Goal: Communication & Community: Share content

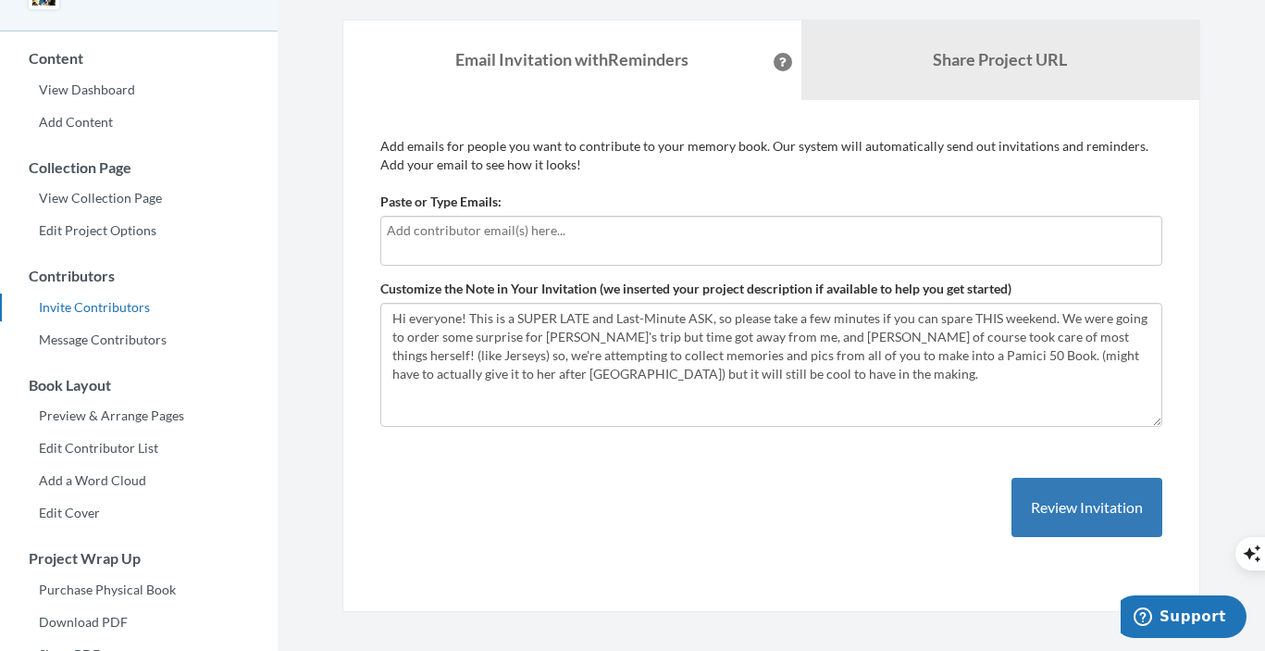
scroll to position [126, 0]
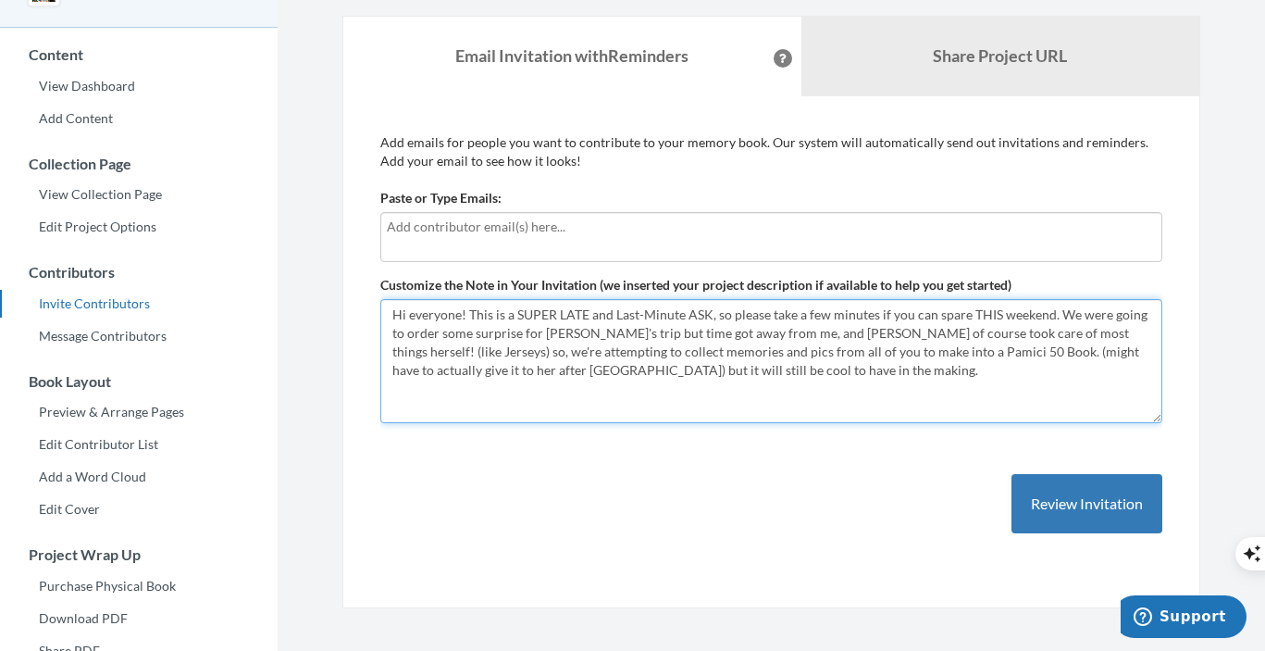
click at [729, 318] on textarea "Hi everyone! This is a SUPER LATE and Last-Minute ASK, so please take a few min…" at bounding box center [771, 361] width 782 height 124
drag, startPoint x: 1026, startPoint y: 314, endPoint x: 939, endPoint y: 311, distance: 87.1
click at [939, 311] on textarea "Hi everyone! This is a SUPER LATE and Last-Minute ASK, so please take a few min…" at bounding box center [771, 361] width 782 height 124
click at [1025, 313] on textarea "Hi everyone! This is a SUPER LATE and Last-Minute ASK, so please take a few min…" at bounding box center [771, 361] width 782 height 124
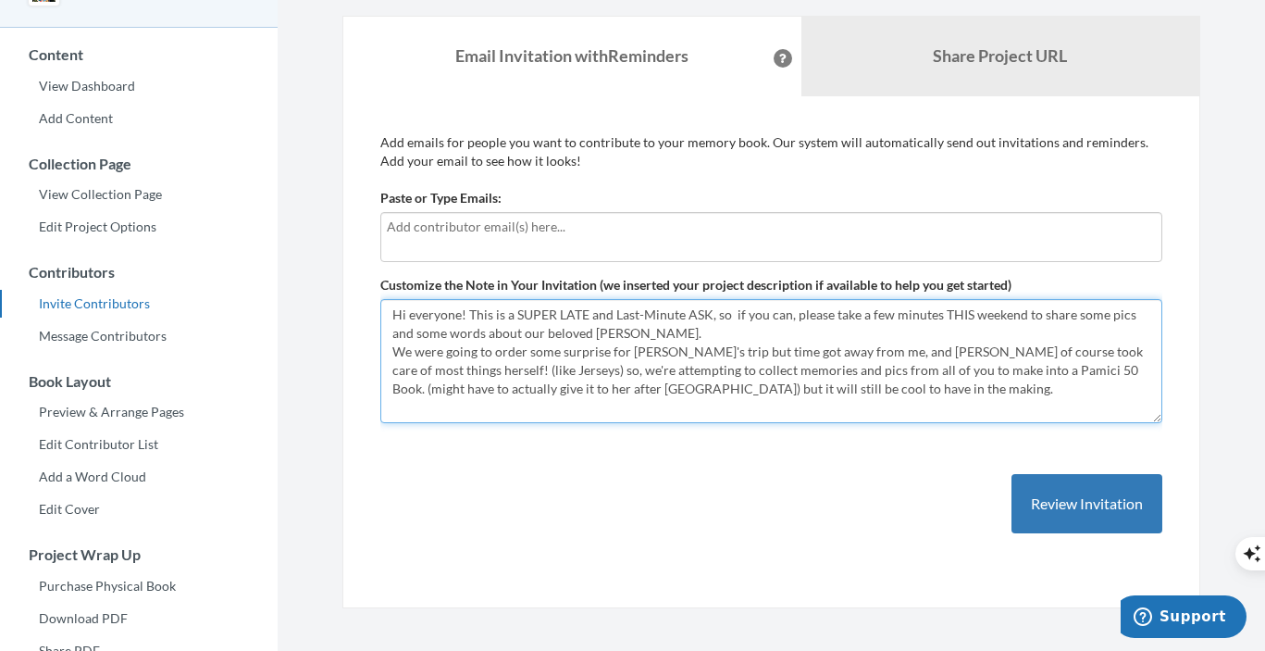
click at [458, 334] on textarea "Hi everyone! This is a SUPER LATE and Last-Minute ASK, so please take a few min…" at bounding box center [771, 361] width 782 height 124
click at [711, 332] on textarea "Hi everyone! This is a SUPER LATE and Last-Minute ASK, so please take a few min…" at bounding box center [771, 361] width 782 height 124
drag, startPoint x: 392, startPoint y: 352, endPoint x: 722, endPoint y: 351, distance: 330.5
click at [722, 351] on textarea "Hi everyone! This is a SUPER LATE and Last-Minute ASK, so please take a few min…" at bounding box center [771, 361] width 782 height 124
click at [758, 380] on textarea "Hi everyone! This is a SUPER LATE and Last-Minute ASK, so please take a few min…" at bounding box center [771, 361] width 782 height 124
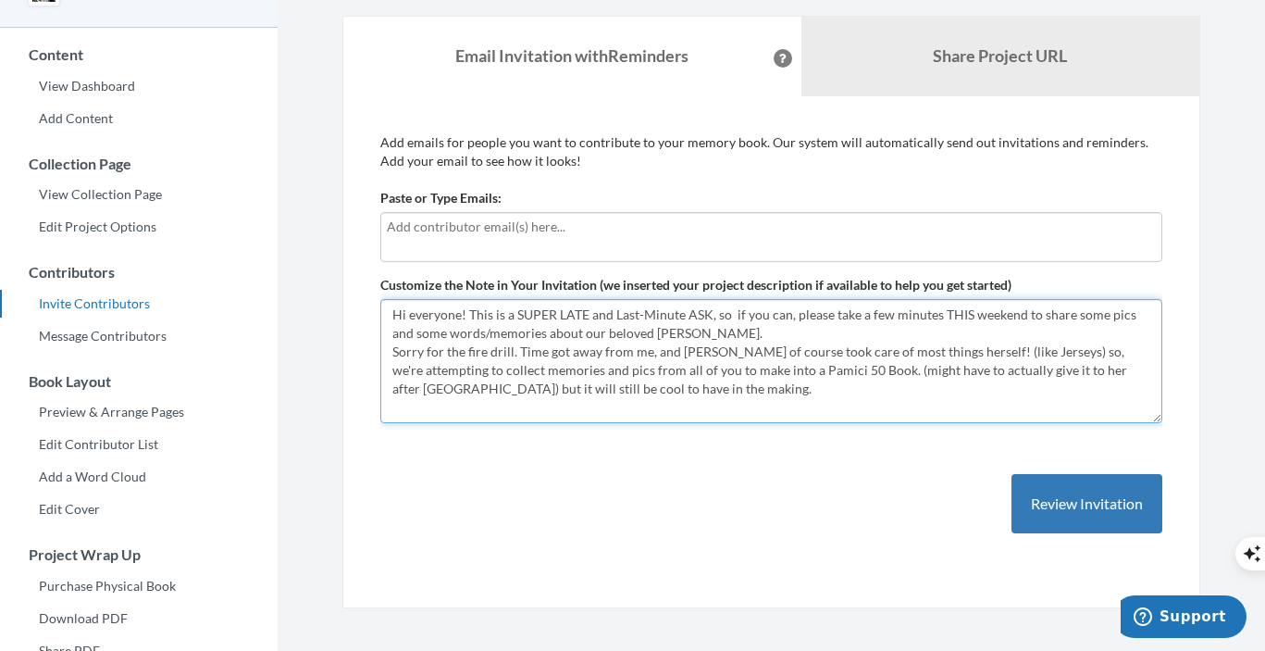
click at [431, 371] on textarea "Hi everyone! This is a SUPER LATE and Last-Minute ASK, so please take a few min…" at bounding box center [771, 361] width 782 height 124
click at [664, 396] on textarea "Hi everyone! This is a SUPER LATE and Last-Minute ASK, so please take a few min…" at bounding box center [771, 361] width 782 height 124
click at [641, 371] on textarea "Hi everyone! This is a SUPER LATE and Last-Minute ASK, so please take a few min…" at bounding box center [771, 361] width 782 height 124
click at [732, 397] on textarea "Hi everyone! This is a SUPER LATE and Last-Minute ASK, so please take a few min…" at bounding box center [771, 361] width 782 height 124
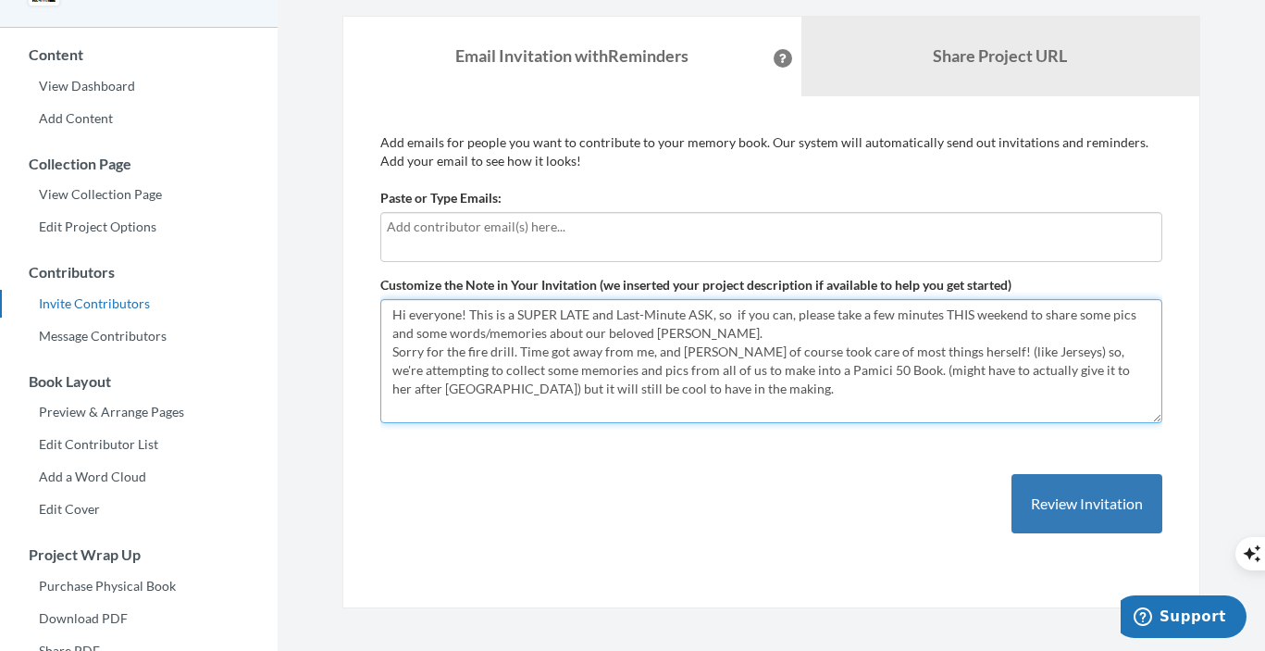
click at [784, 374] on textarea "Hi everyone! This is a SUPER LATE and Last-Minute ASK, so please take a few min…" at bounding box center [771, 361] width 782 height 124
click at [832, 384] on textarea "Hi everyone! This is a SUPER LATE and Last-Minute ASK, so please take a few min…" at bounding box center [771, 361] width 782 height 124
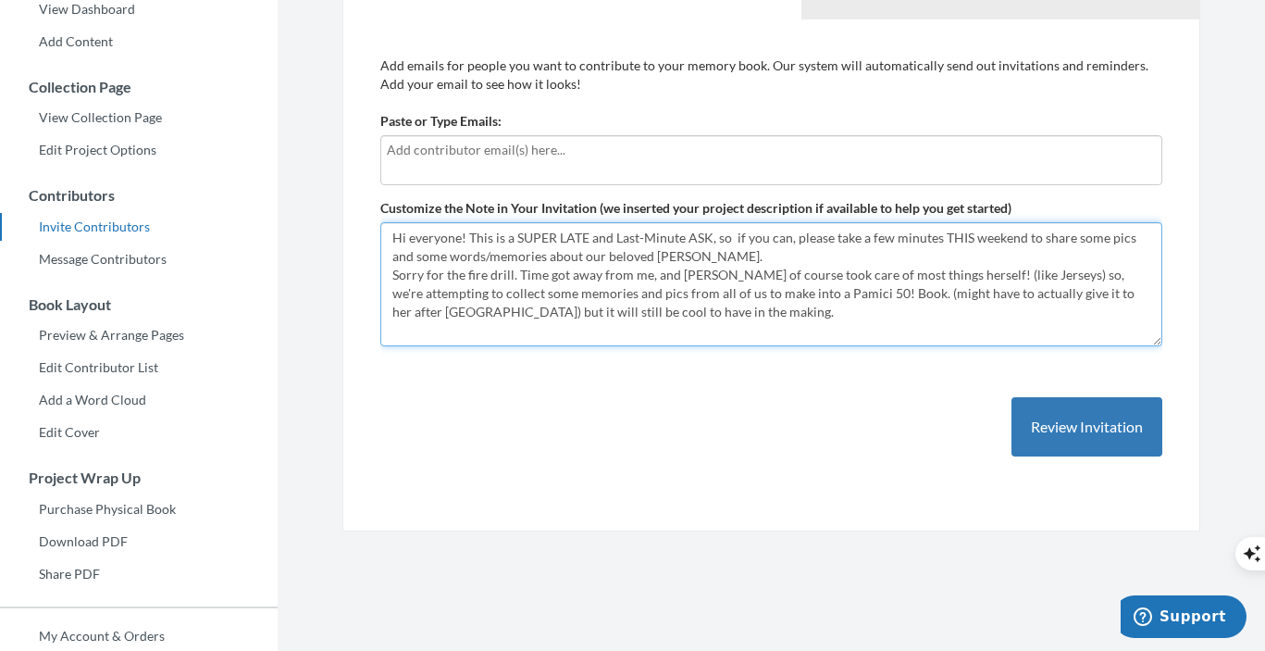
scroll to position [210, 0]
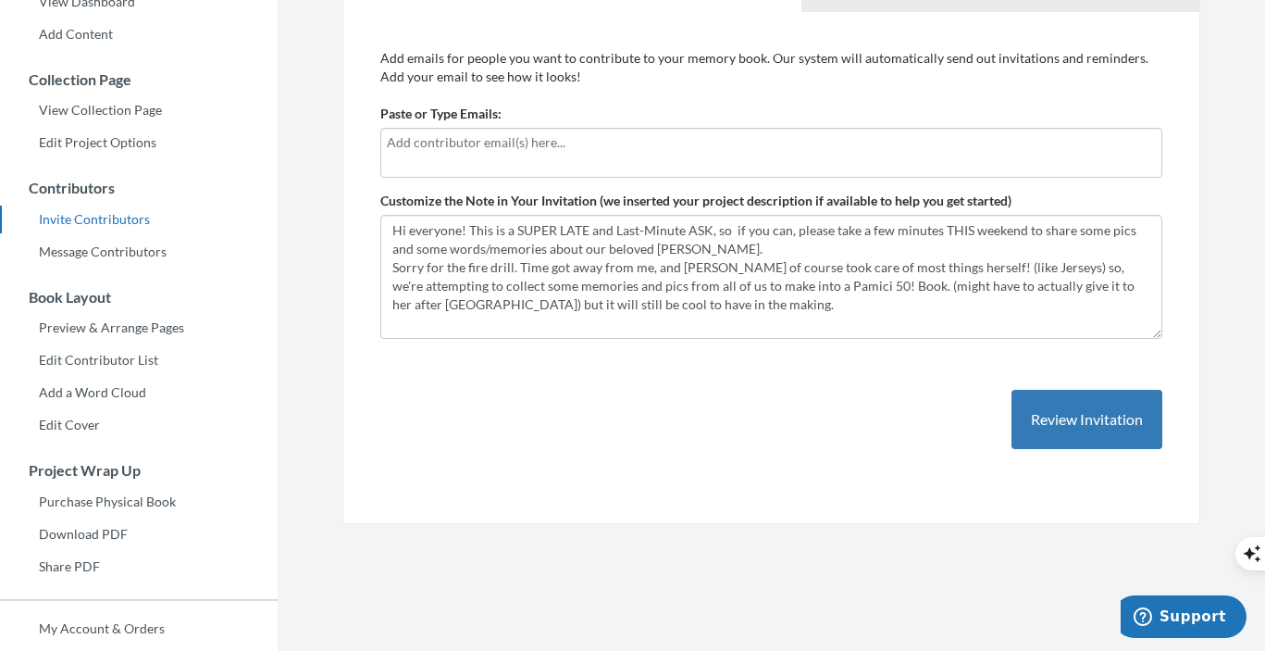
click at [456, 159] on div at bounding box center [771, 153] width 782 height 50
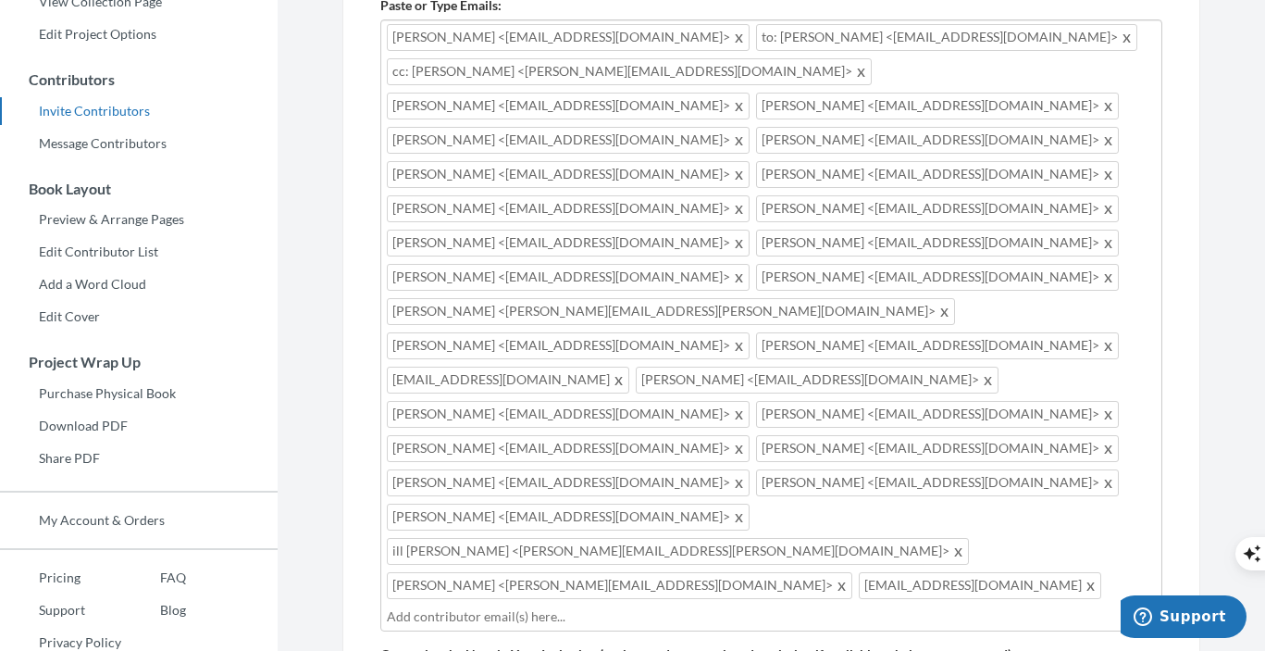
scroll to position [336, 0]
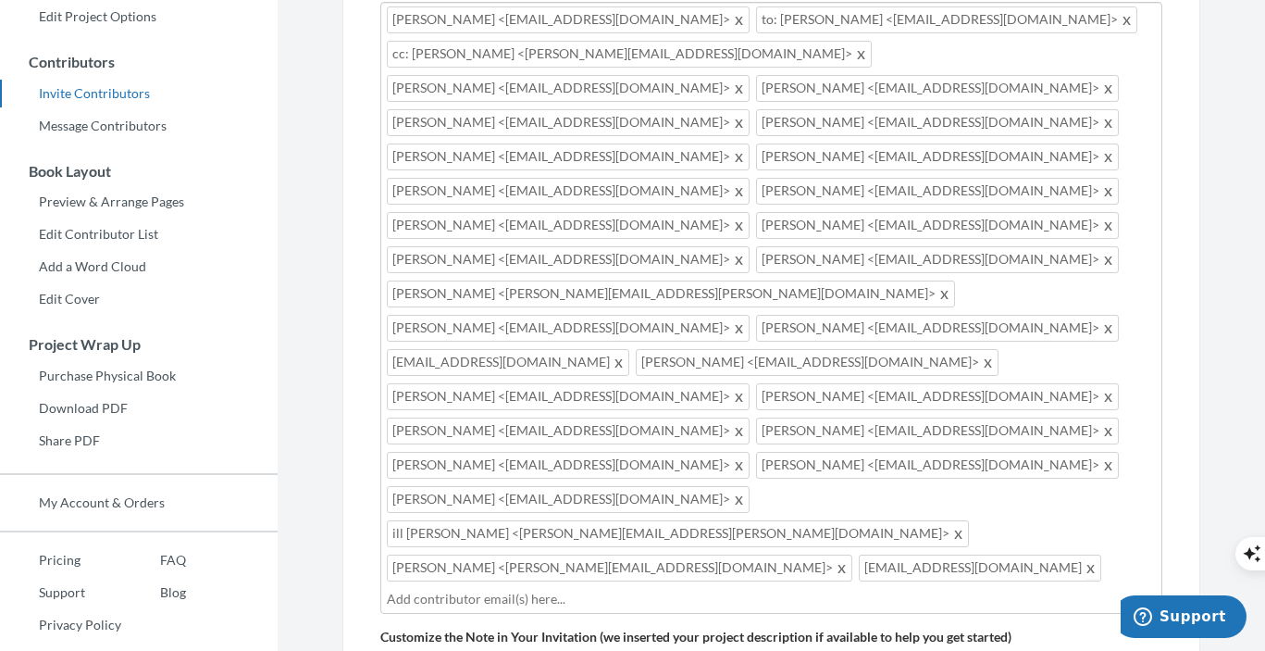
click at [1085, 556] on span at bounding box center [1092, 567] width 14 height 22
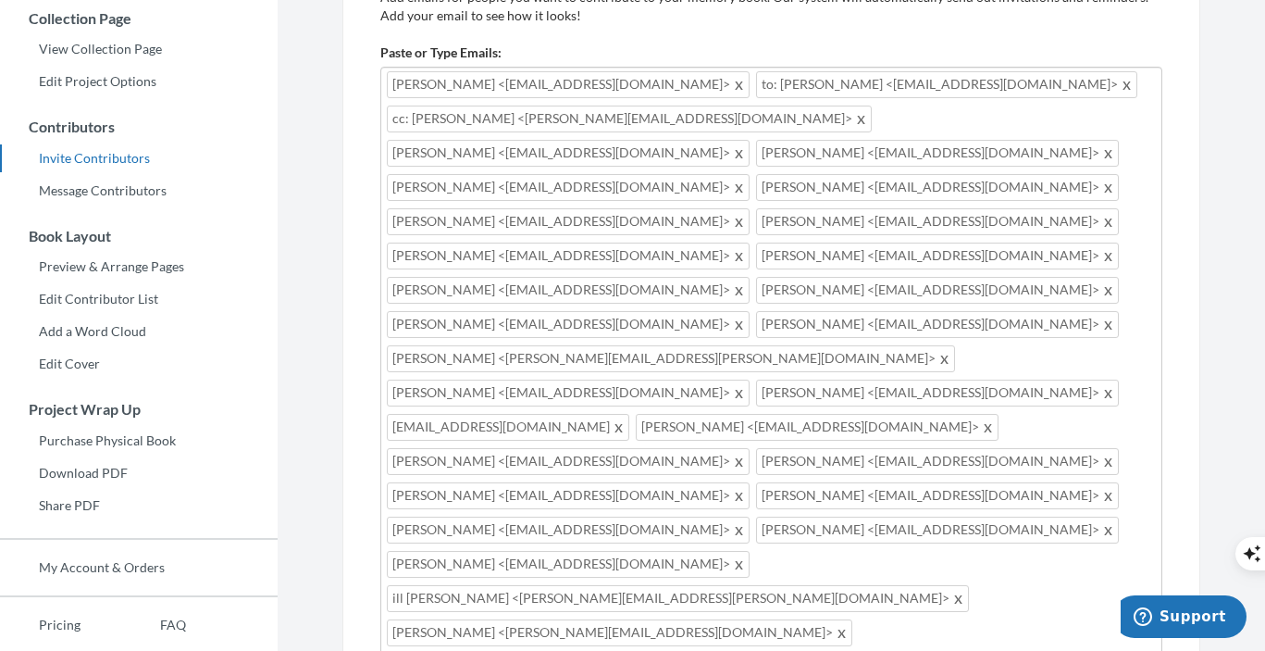
scroll to position [269, 0]
click at [1102, 224] on span at bounding box center [1109, 223] width 14 height 22
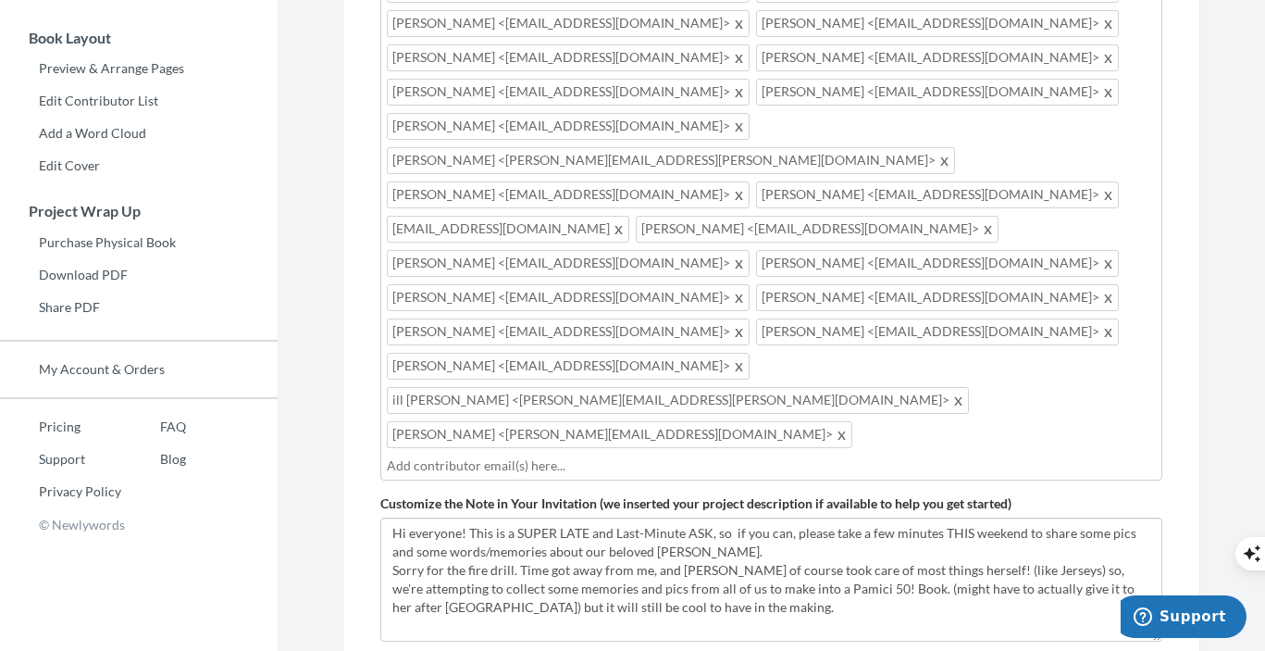
scroll to position [499, 0]
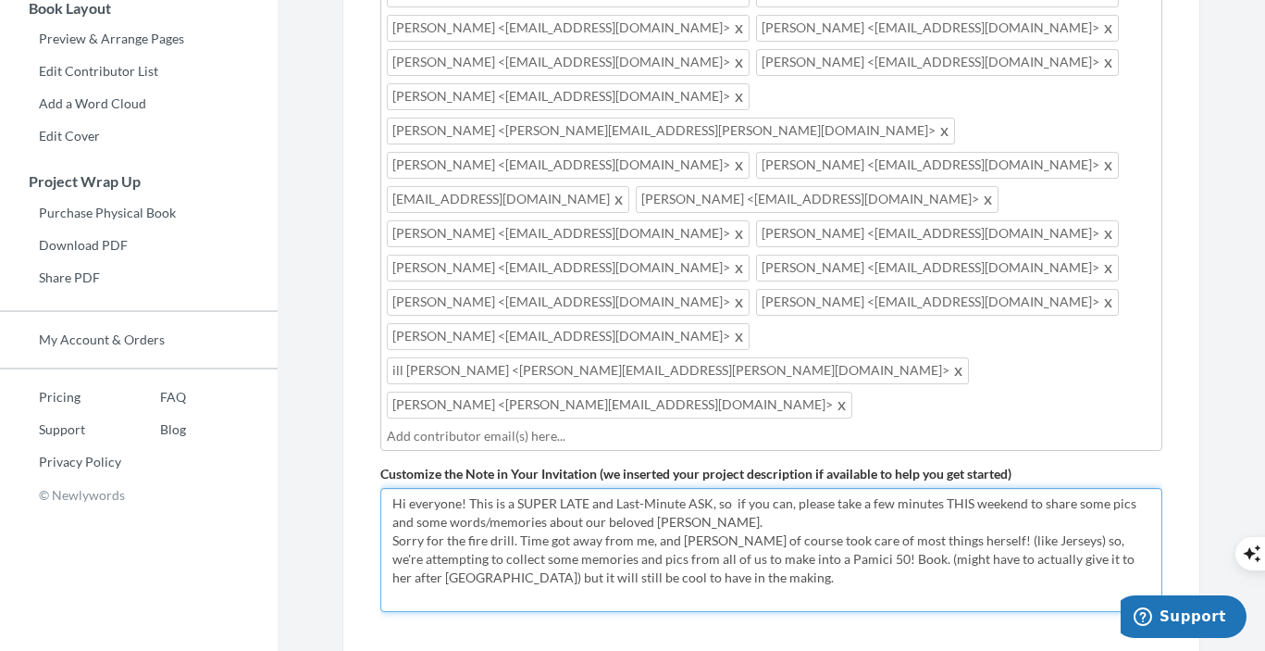
click at [1022, 488] on textarea "Hi everyone! This is a SUPER LATE and Last-Minute ASK, so please take a few min…" at bounding box center [771, 550] width 782 height 124
click at [714, 488] on textarea "Hi everyone! This is a SUPER LATE and Last-Minute ASK, so please take a few min…" at bounding box center [771, 550] width 782 height 124
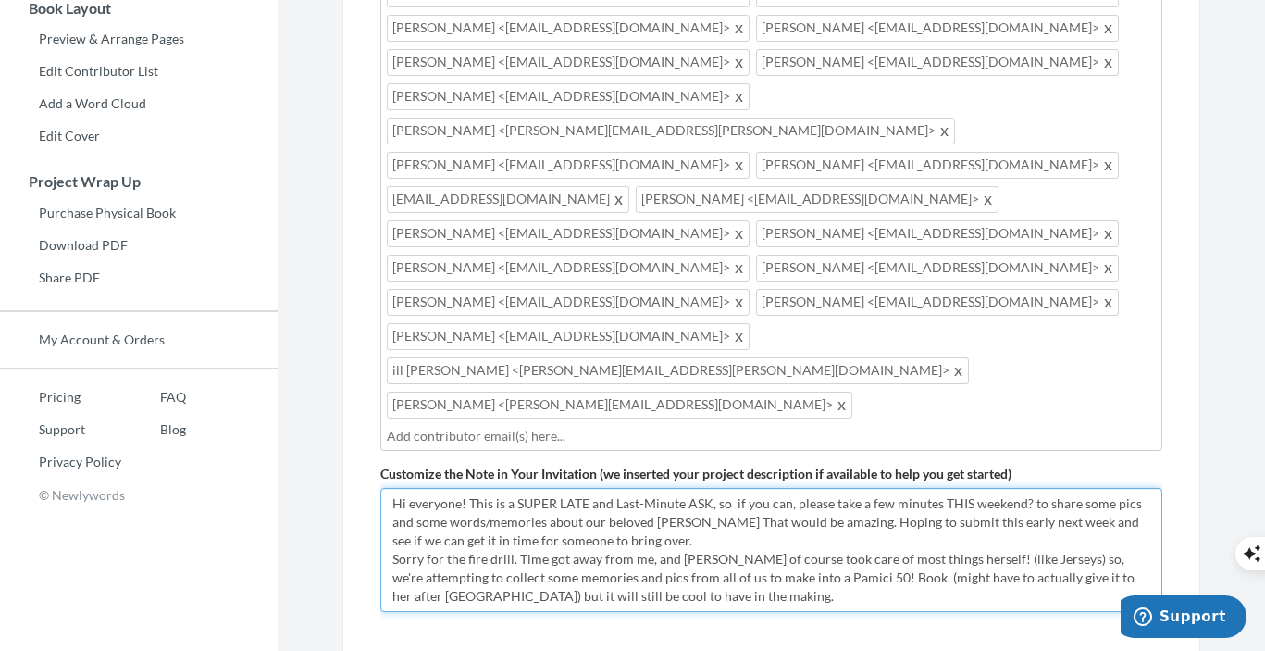
click at [400, 488] on textarea "Hi everyone! This is a SUPER LATE and Last-Minute ASK, so please take a few min…" at bounding box center [771, 550] width 782 height 124
click at [733, 488] on textarea "Hi everyone! This is a SUPER LATE and Last-Minute ASK, so please take a few min…" at bounding box center [771, 550] width 782 height 124
click at [638, 488] on textarea "Hi everyone! This is a SUPER LATE and Last-Minute ASK, so please take a few min…" at bounding box center [771, 550] width 782 height 124
click at [757, 488] on textarea "Hi everyone! This is a SUPER LATE and Last-Minute ASK, so please take a few min…" at bounding box center [771, 550] width 782 height 124
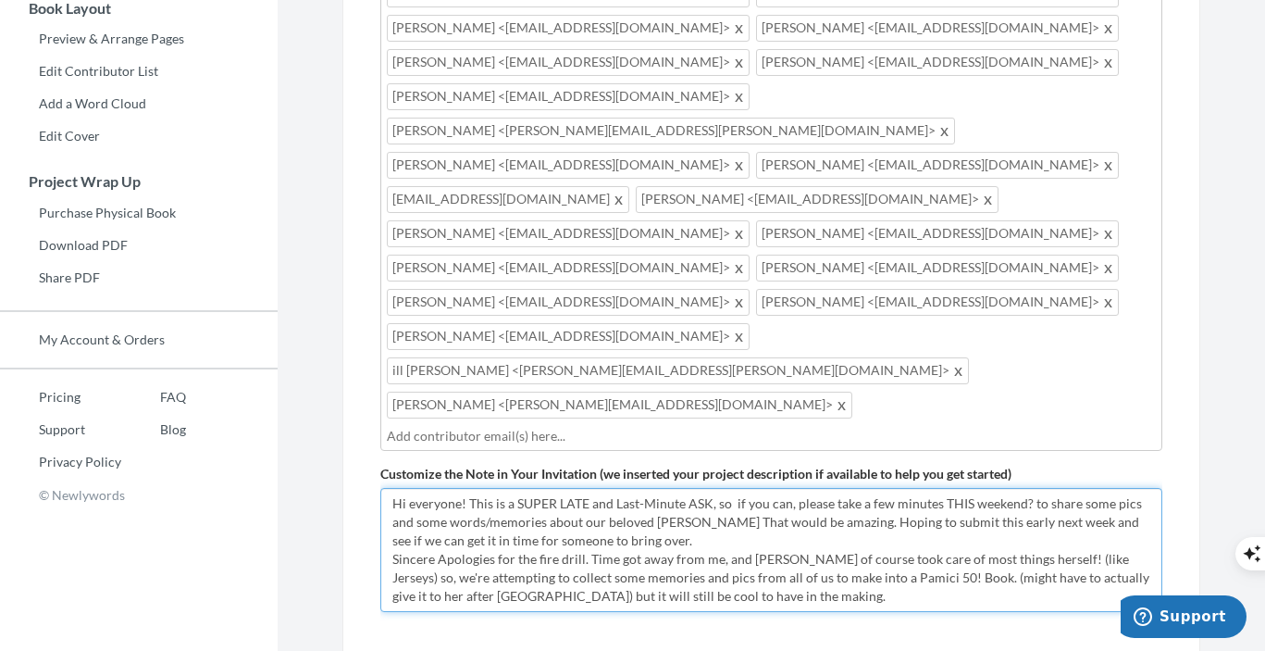
click at [783, 488] on textarea "Hi everyone! This is a SUPER LATE and Last-Minute ASK, so please take a few min…" at bounding box center [771, 550] width 782 height 124
click at [746, 488] on textarea "Hi everyone! This is a SUPER LATE and Last-Minute ASK, so please take a few min…" at bounding box center [771, 550] width 782 height 124
type textarea "Hi everyone! This is a SUPER LATE and Last-Minute ASK, so if you can, please ta…"
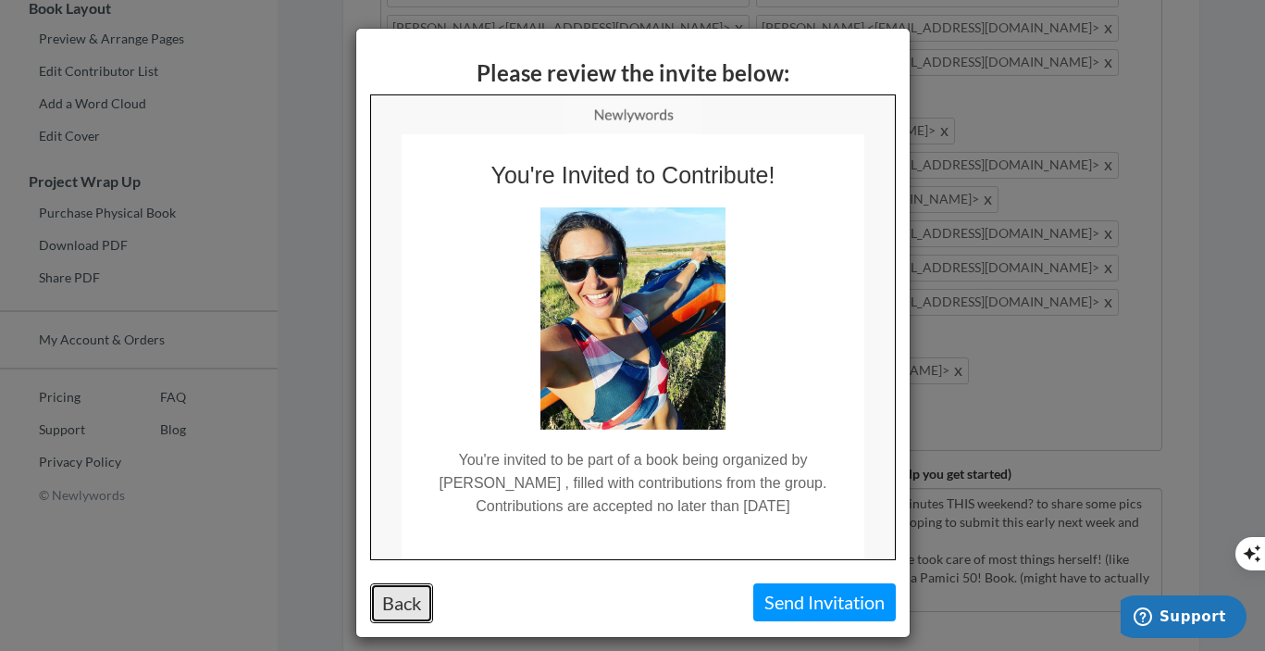
click at [412, 608] on button "Back" at bounding box center [401, 603] width 63 height 40
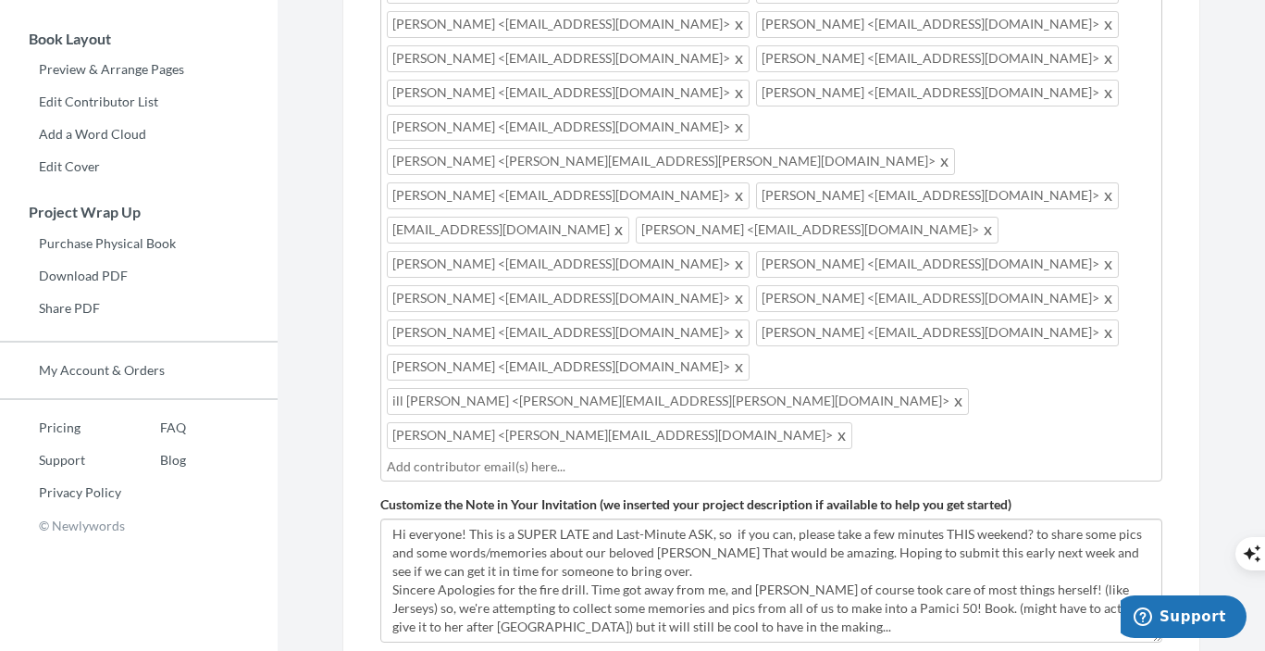
scroll to position [482, 0]
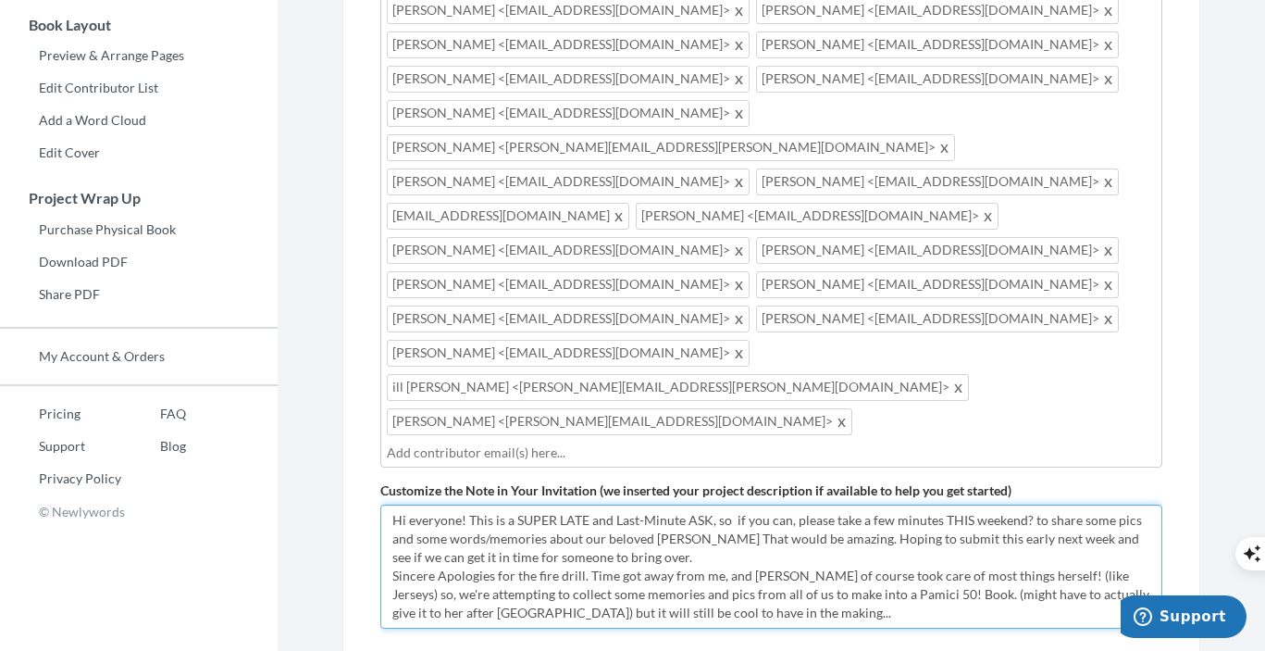
drag, startPoint x: 701, startPoint y: 415, endPoint x: 385, endPoint y: 313, distance: 331.7
click at [385, 504] on textarea "Hi everyone! This is a SUPER LATE and Last-Minute ASK, so please take a few min…" at bounding box center [771, 566] width 782 height 124
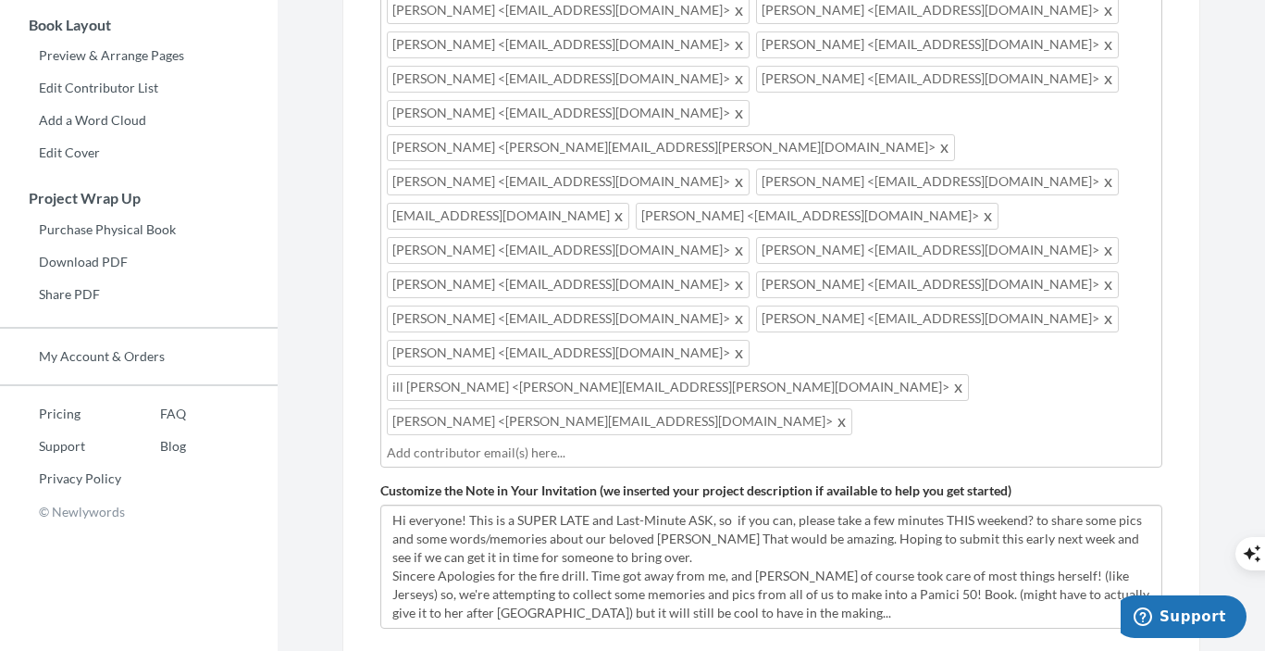
drag, startPoint x: 978, startPoint y: 238, endPoint x: 450, endPoint y: 77, distance: 551.7
click at [450, 77] on div "[PERSON_NAME] <[EMAIL_ADDRESS][DOMAIN_NAME]> to: [PERSON_NAME] <[EMAIL_ADDRESS]…" at bounding box center [771, 162] width 782 height 612
drag, startPoint x: 686, startPoint y: 244, endPoint x: 567, endPoint y: 126, distance: 167.6
click at [567, 126] on div "[PERSON_NAME] <[EMAIL_ADDRESS][DOMAIN_NAME]> to: [PERSON_NAME] <[EMAIL_ADDRESS]…" at bounding box center [771, 162] width 782 height 612
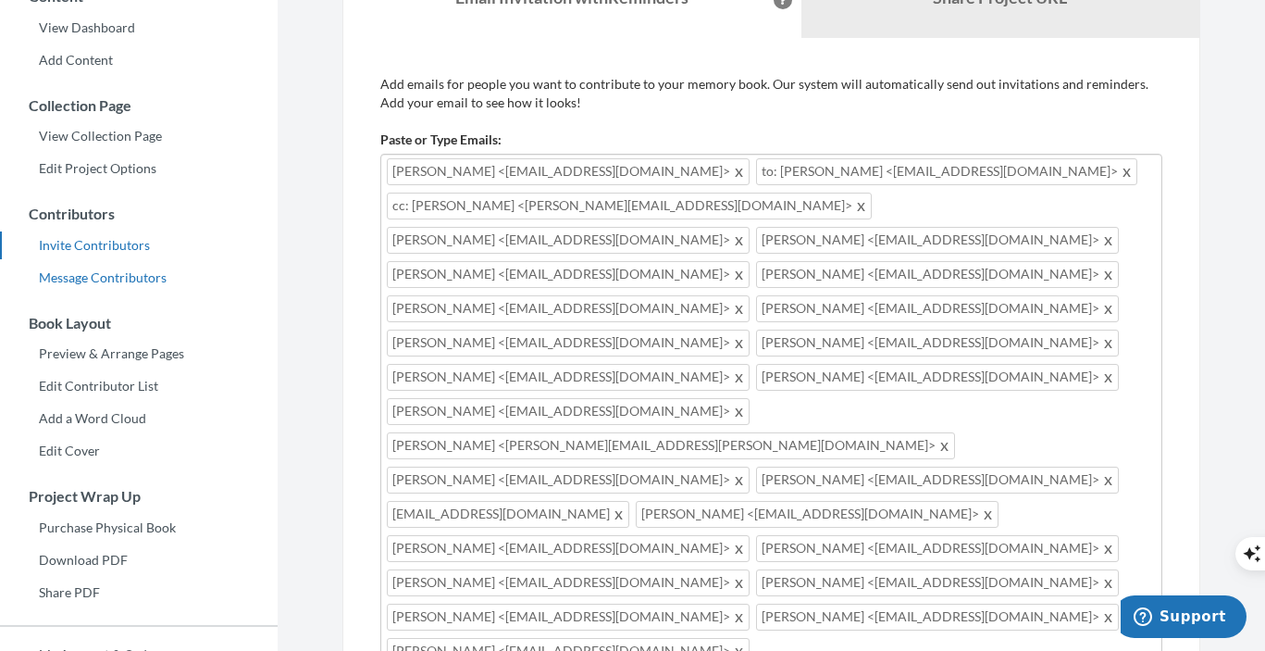
scroll to position [168, 0]
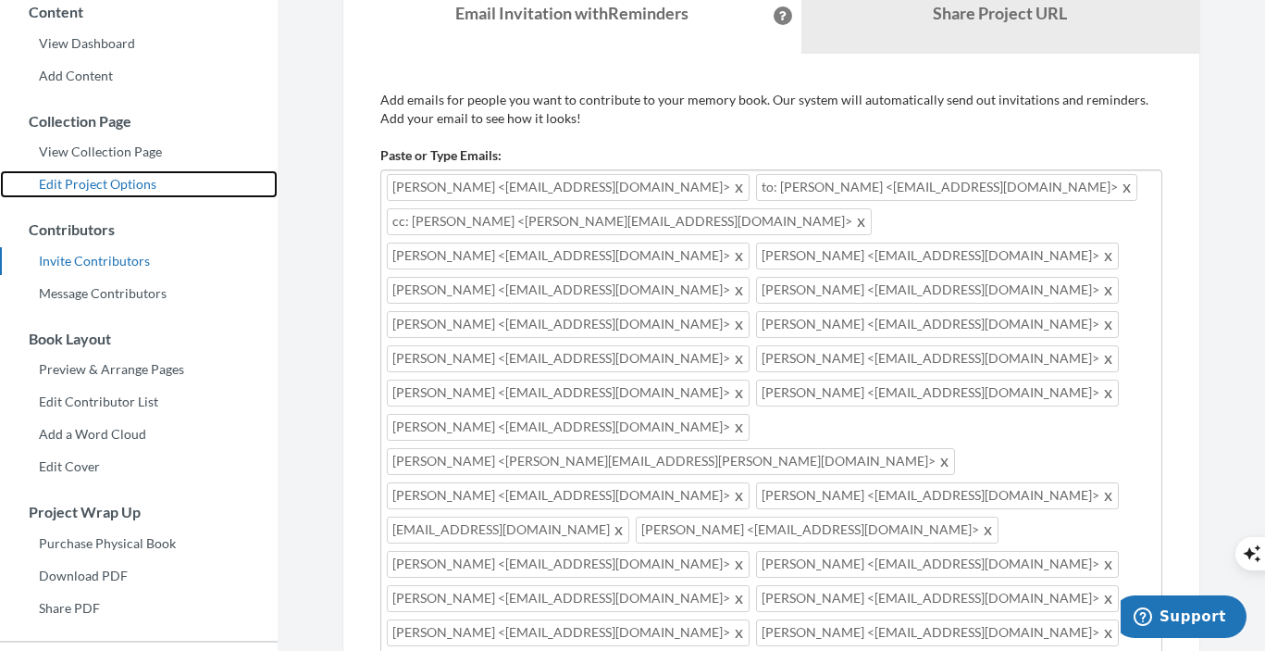
click at [126, 183] on link "Edit Project Options" at bounding box center [139, 184] width 278 height 28
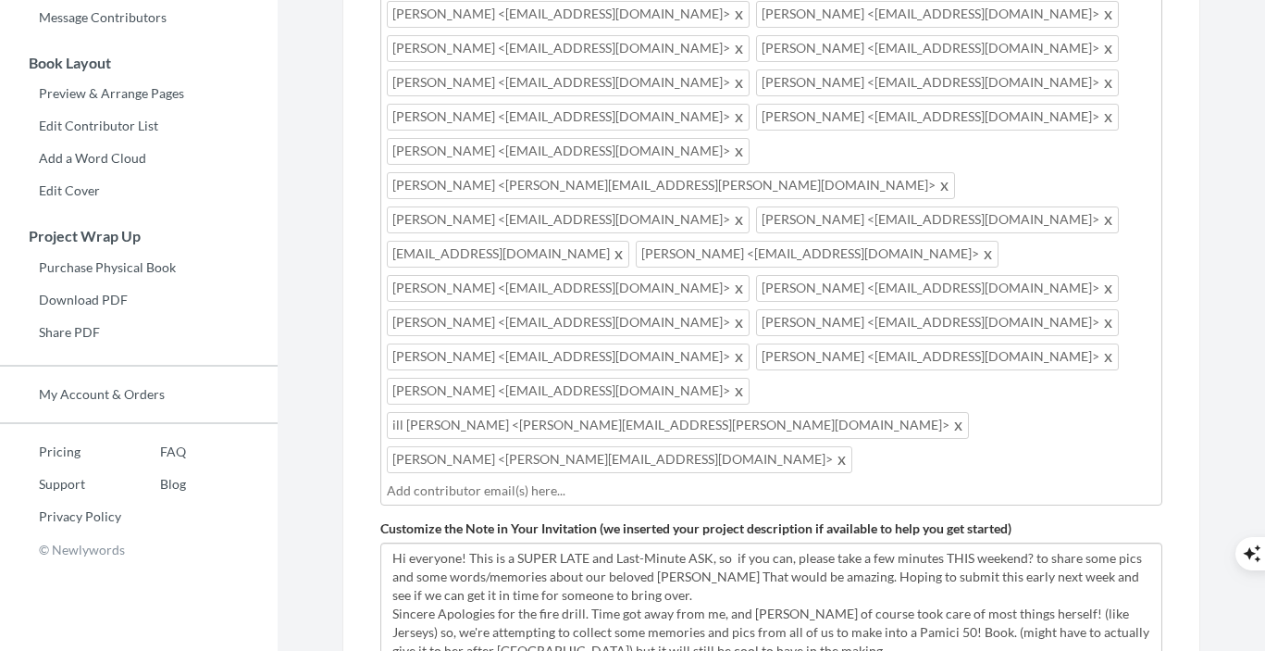
scroll to position [499, 0]
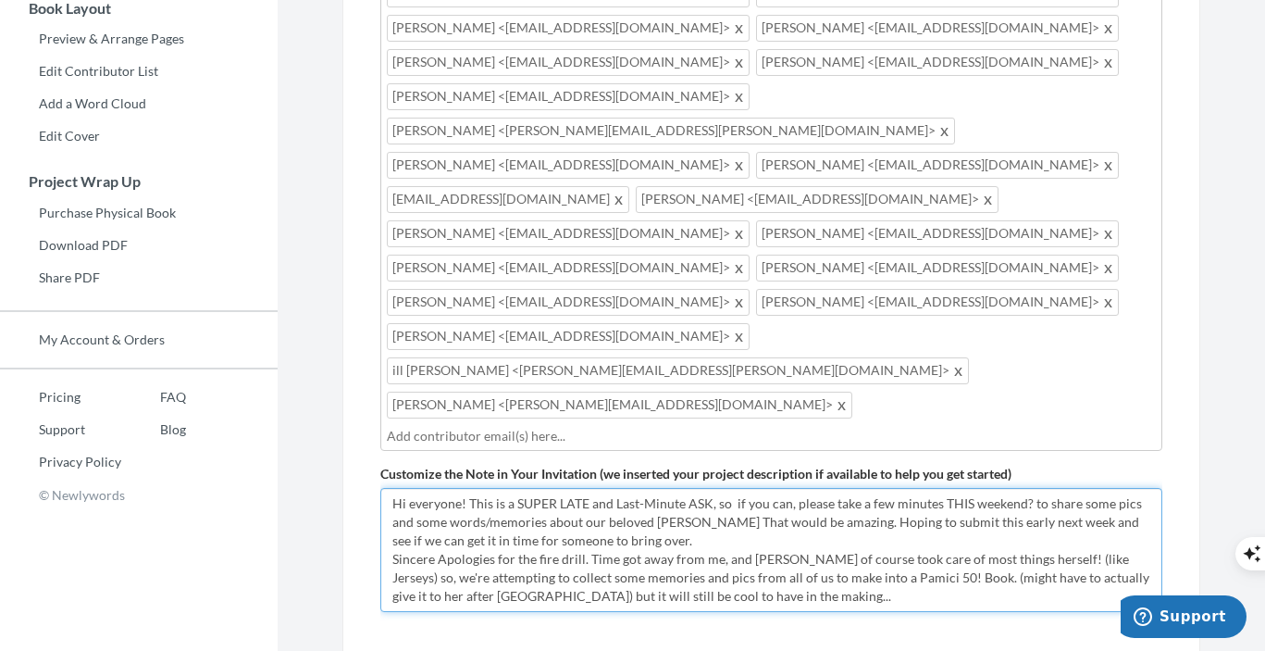
click at [1029, 488] on textarea "Hi everyone! This is a SUPER LATE and Last-Minute ASK, so if you can, please ta…" at bounding box center [771, 550] width 782 height 124
click at [793, 488] on textarea "Hi everyone! This is a SUPER LATE and Last-Minute ASK, so if you can, please ta…" at bounding box center [771, 550] width 782 height 124
click at [432, 488] on textarea "Hi everyone! This is a SUPER LATE and Last-Minute ASK, so if you can, please ta…" at bounding box center [771, 550] width 782 height 124
click at [638, 488] on textarea "Hi everyone! This is a SUPER LATE and Last-Minute ASK, so if you can, please ta…" at bounding box center [771, 550] width 782 height 124
click at [709, 488] on textarea "Hi everyone! This is a SUPER LATE and Last-Minute ASK, so if you can, please ta…" at bounding box center [771, 550] width 782 height 124
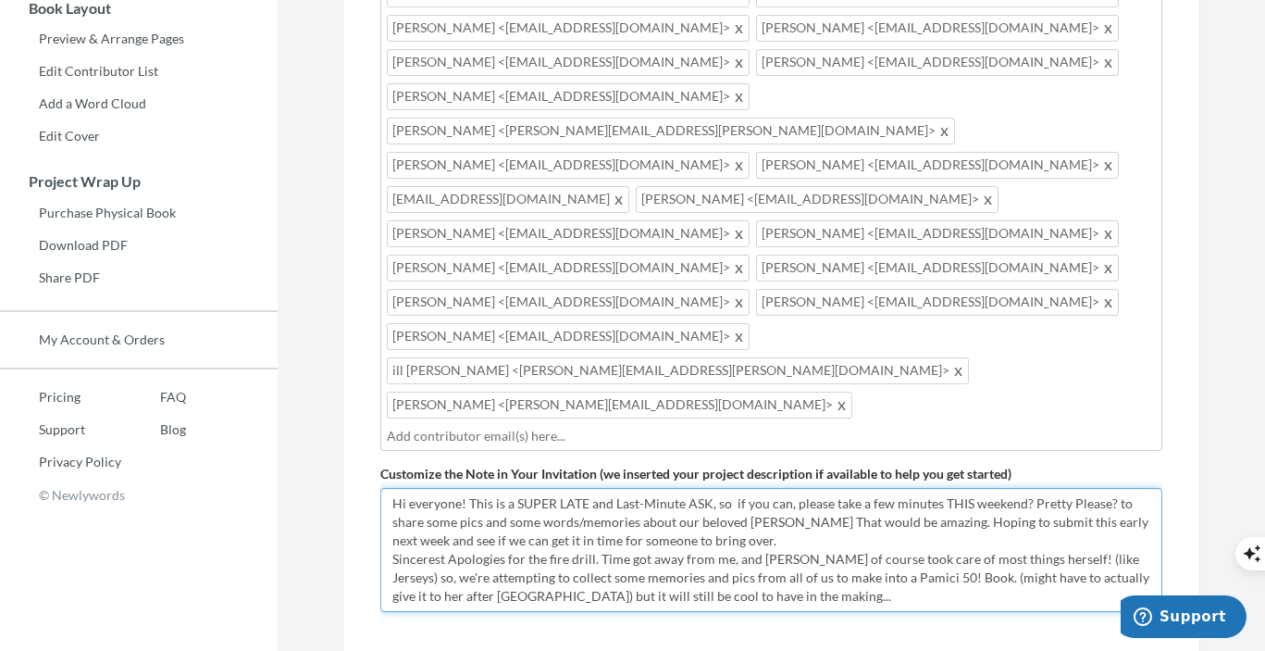
click at [756, 488] on textarea "Hi everyone! This is a SUPER LATE and Last-Minute ASK, so if you can, please ta…" at bounding box center [771, 550] width 782 height 124
click at [925, 488] on textarea "Hi everyone! This is a SUPER LATE and Last-Minute ASK, so if you can, please ta…" at bounding box center [771, 550] width 782 height 124
click at [991, 488] on textarea "Hi everyone! This is a SUPER LATE and Last-Minute ASK, so if you can, please ta…" at bounding box center [771, 550] width 782 height 124
click at [936, 488] on textarea "Hi everyone! This is a SUPER LATE and Last-Minute ASK, so if you can, please ta…" at bounding box center [771, 550] width 782 height 124
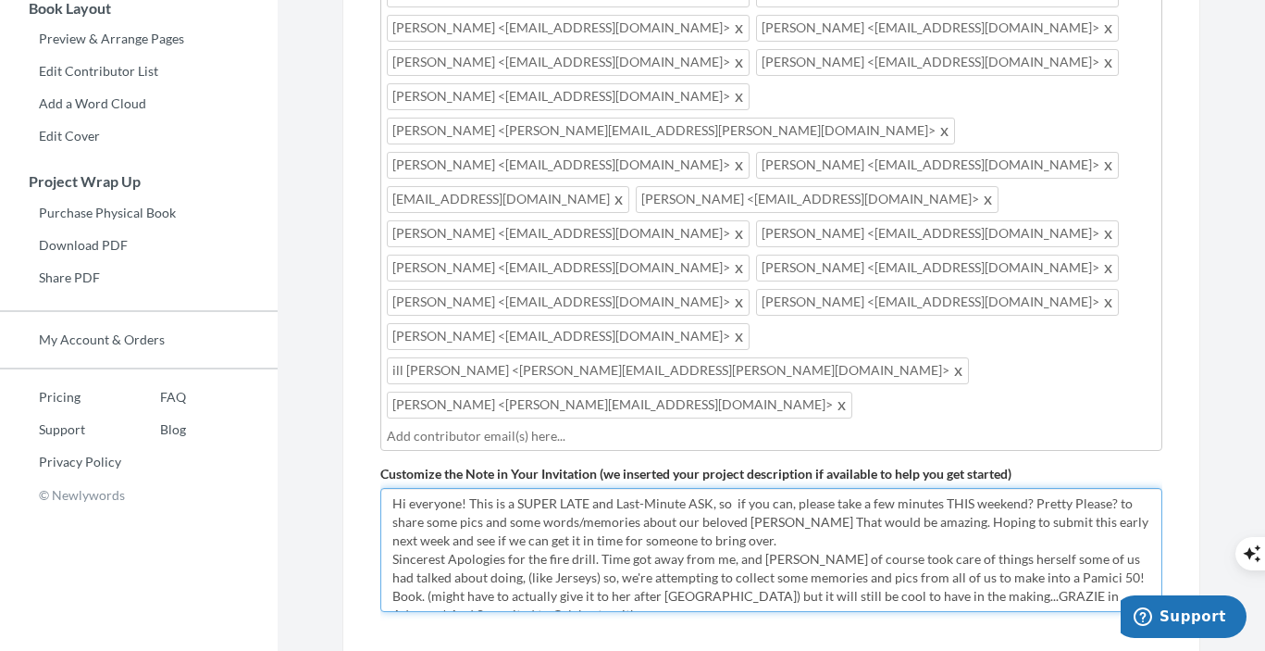
scroll to position [12, 0]
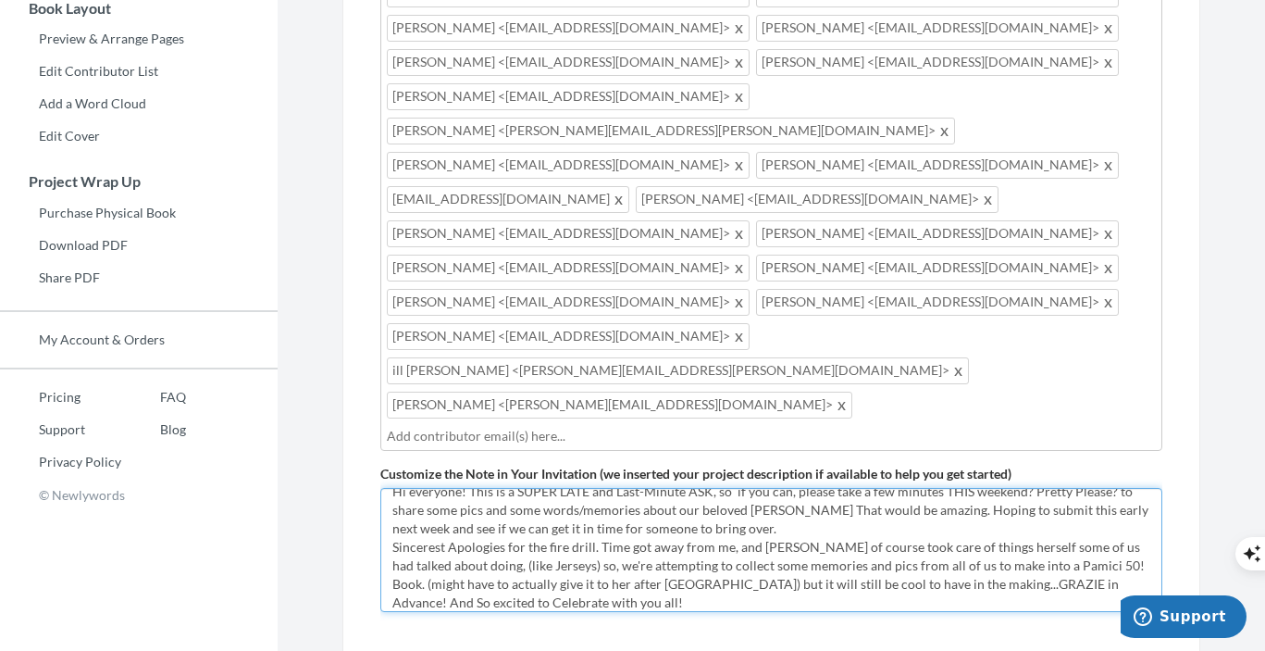
type textarea "Hi everyone! This is a SUPER LATE and Last-Minute ASK, so if you can, please ta…"
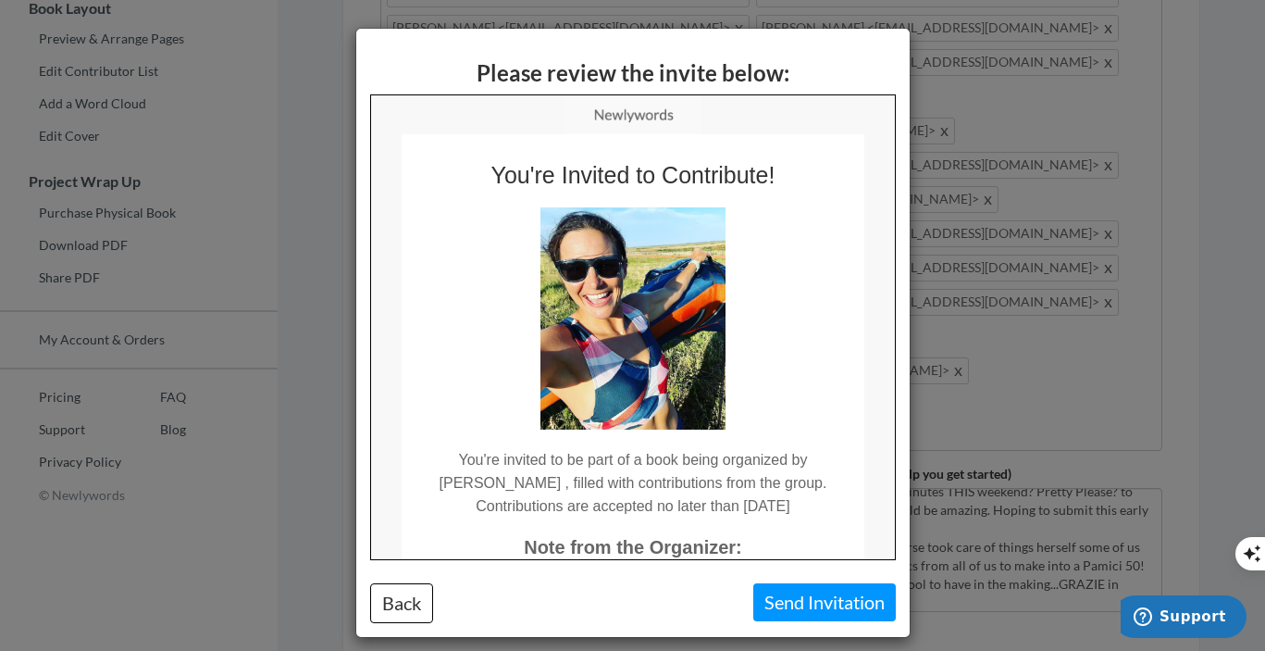
scroll to position [0, 0]
click at [985, 234] on div "Please review the invite below: Back Send Invitation" at bounding box center [632, 325] width 1265 height 651
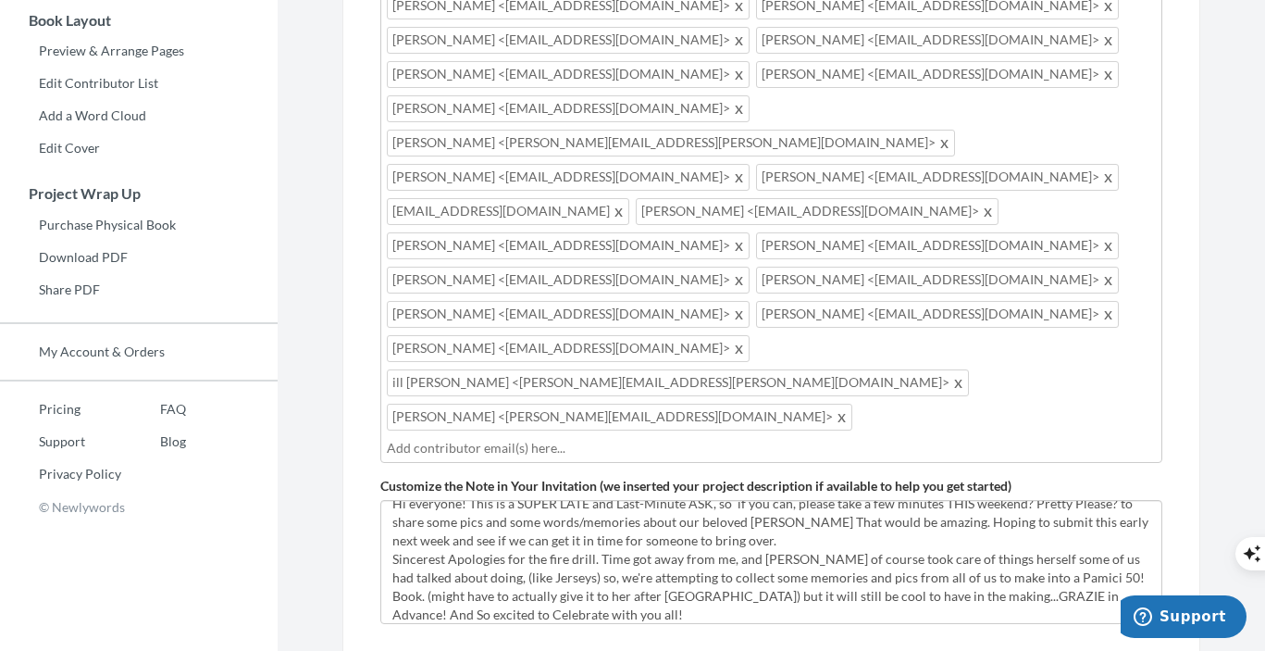
scroll to position [499, 0]
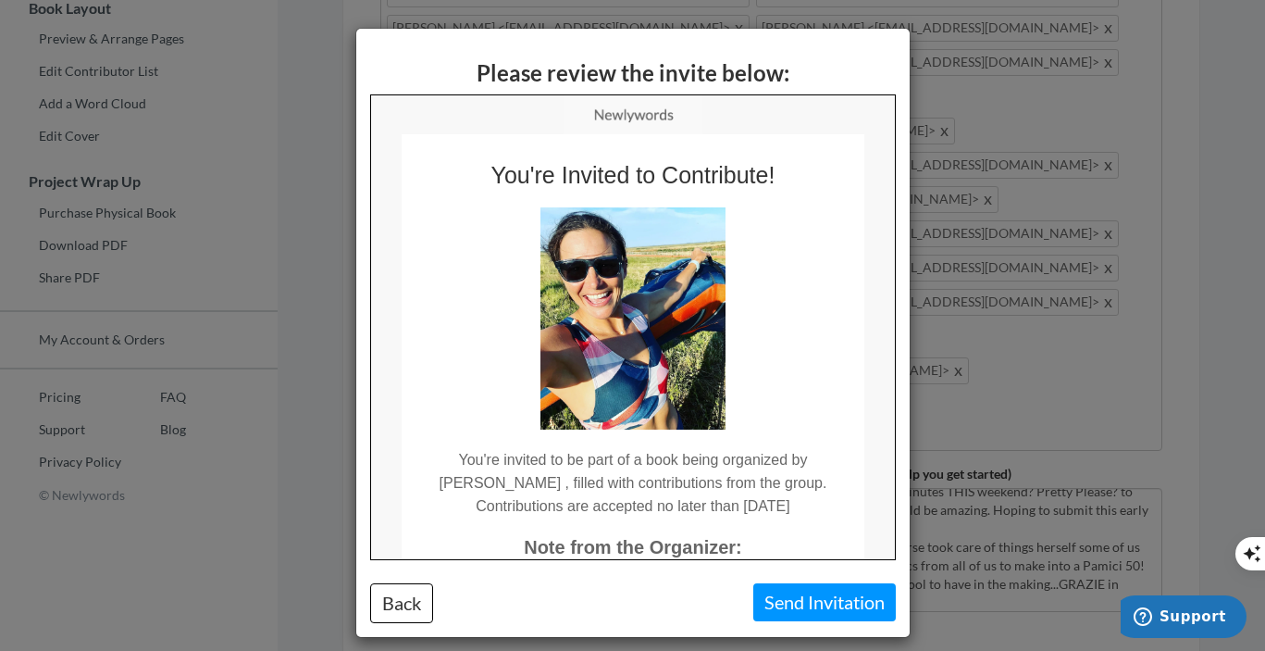
scroll to position [0, 0]
click at [783, 600] on button "Send Invitation" at bounding box center [825, 602] width 143 height 38
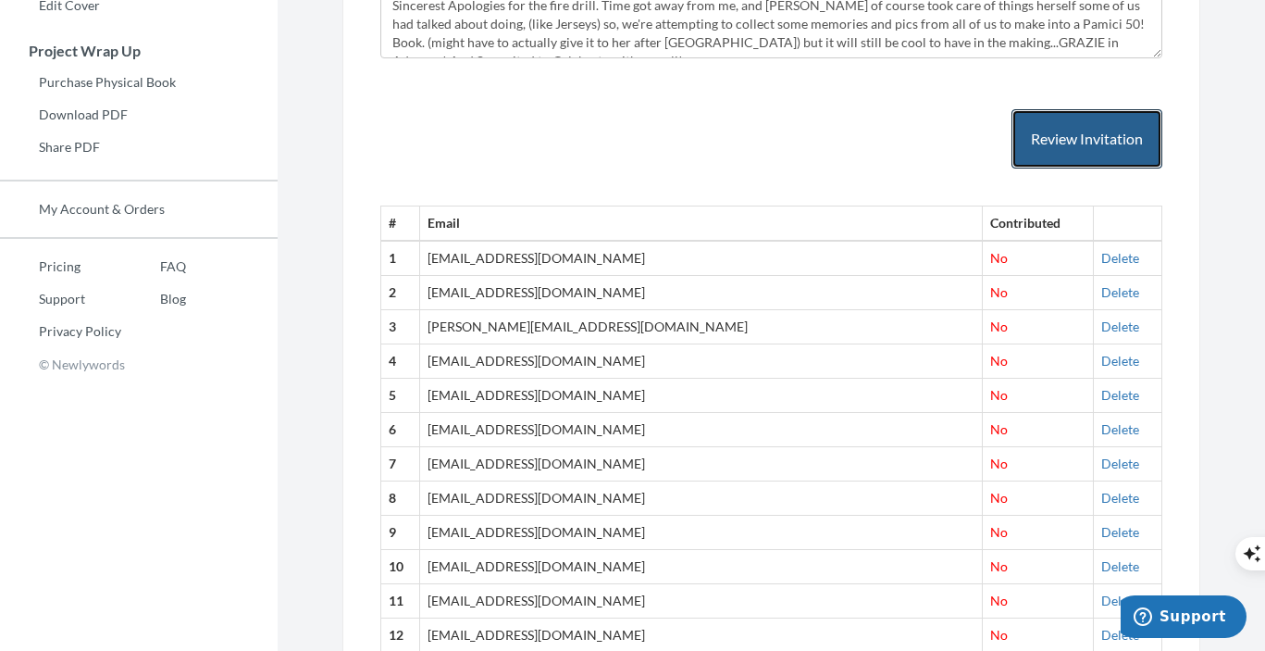
scroll to position [650, 0]
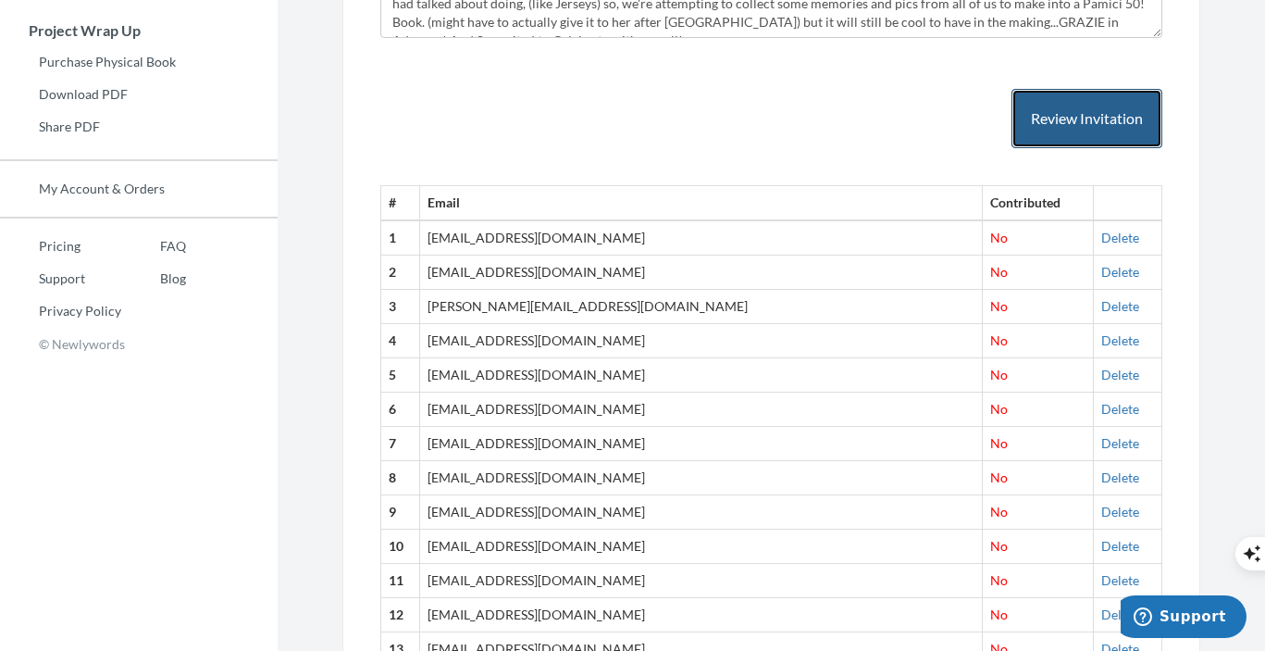
click at [1073, 113] on button "Review Invitation" at bounding box center [1087, 119] width 151 height 60
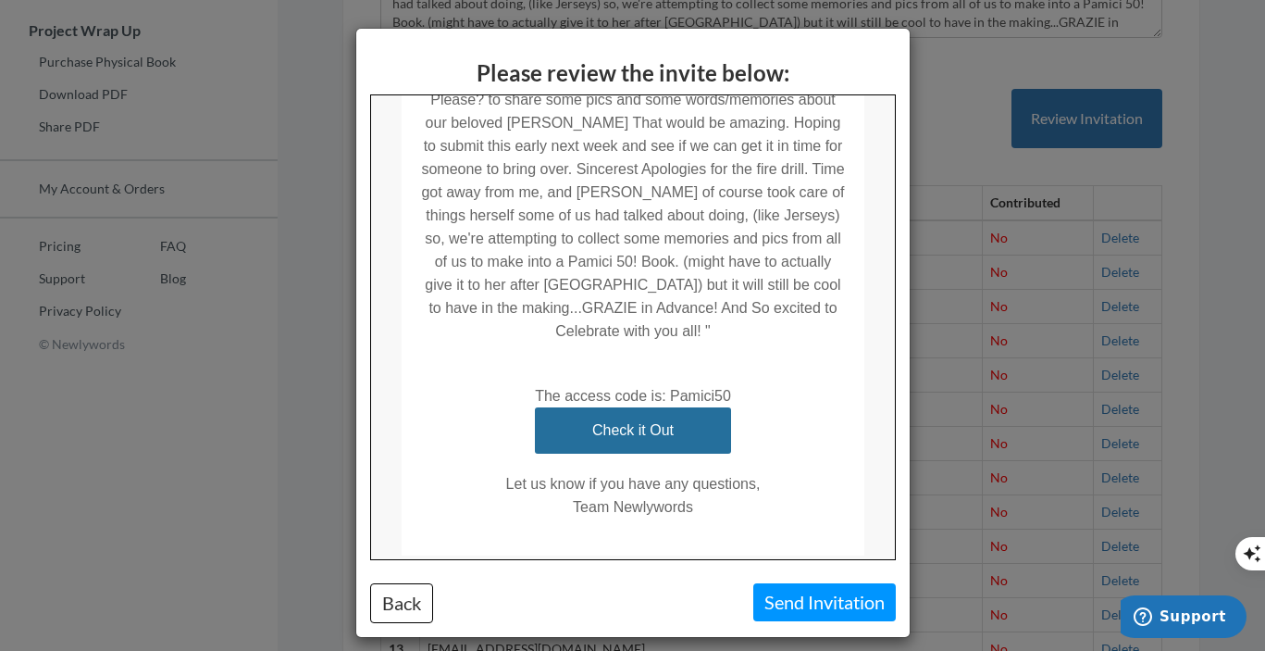
scroll to position [574, 0]
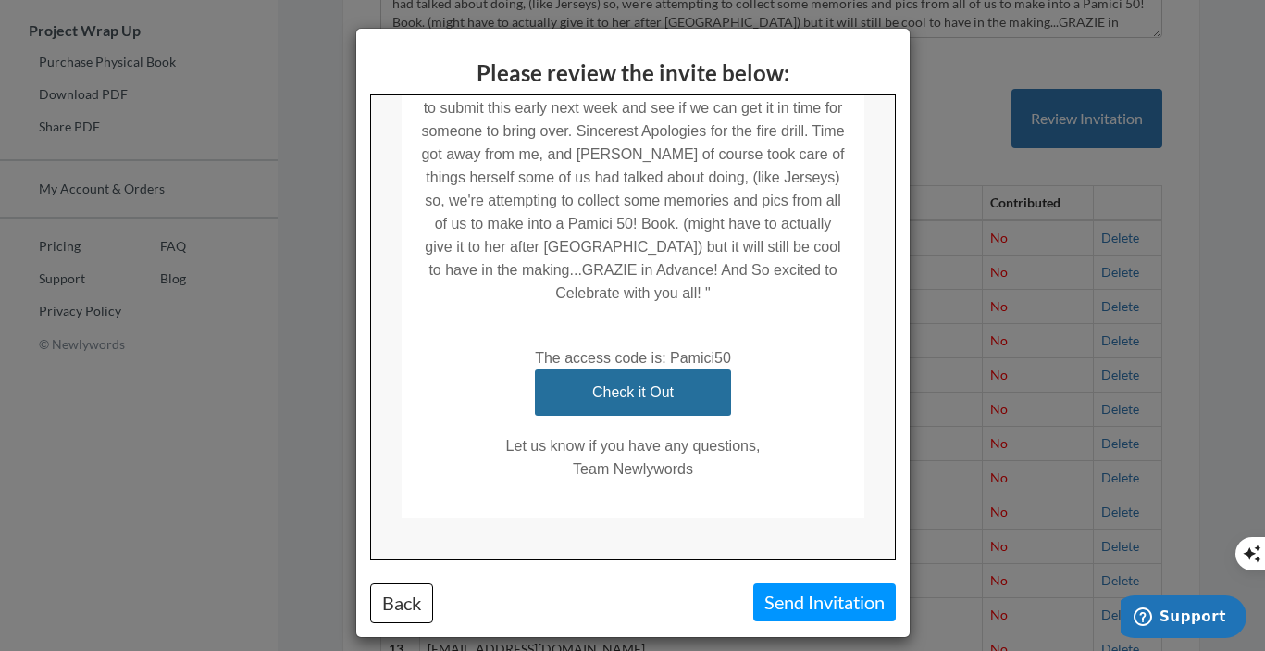
click at [667, 380] on link "Check it Out" at bounding box center [632, 391] width 130 height 46
click at [662, 370] on link "Check it Out" at bounding box center [632, 391] width 130 height 46
click at [412, 601] on button "Back" at bounding box center [401, 603] width 63 height 40
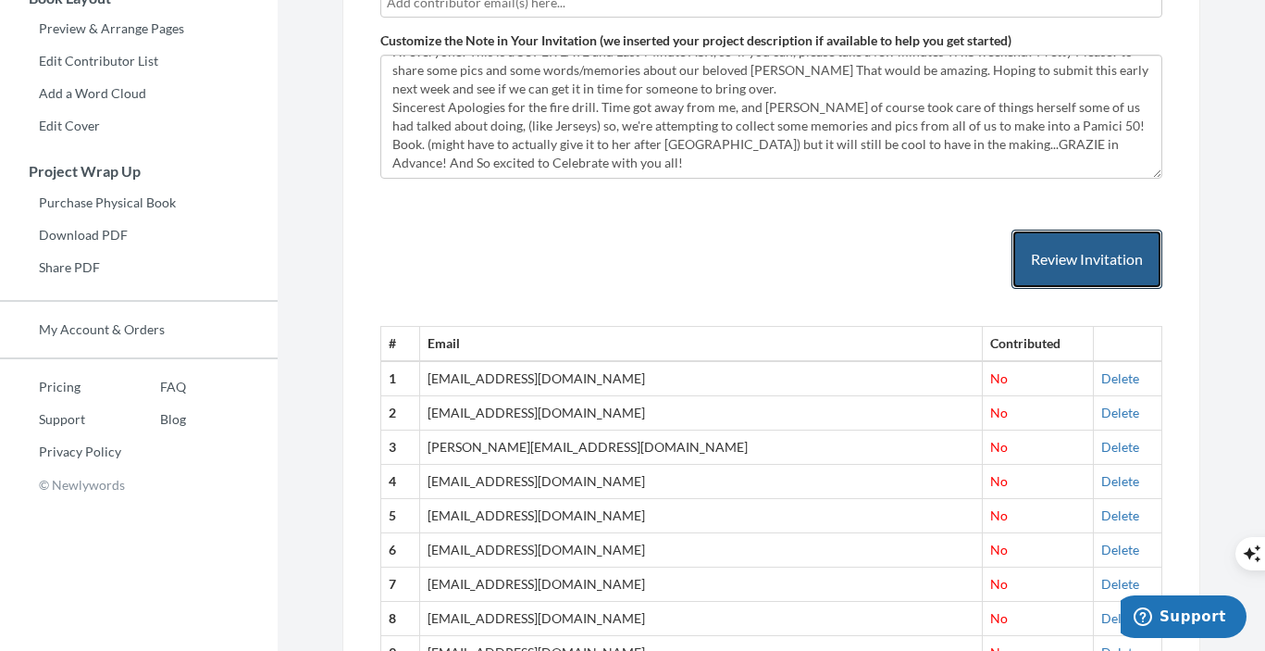
scroll to position [518, 0]
